Goal: Task Accomplishment & Management: Use online tool/utility

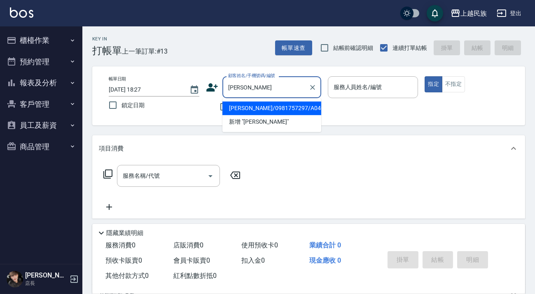
type input "[PERSON_NAME]/0981757297/A040423"
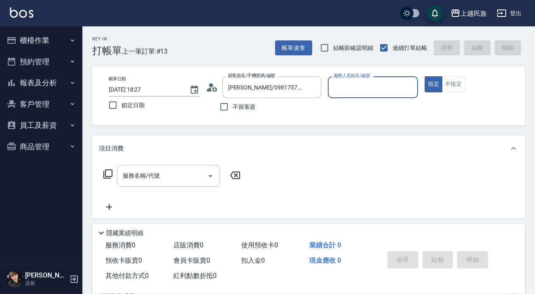
type input "[PERSON_NAME]-2"
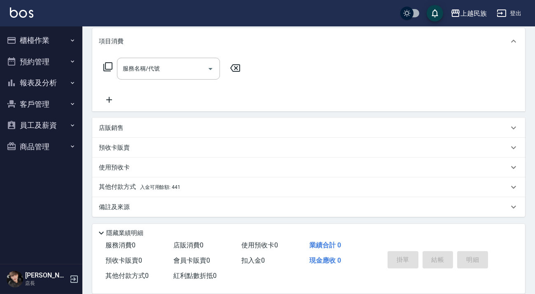
click at [154, 168] on div "使用預收卡" at bounding box center [304, 167] width 410 height 9
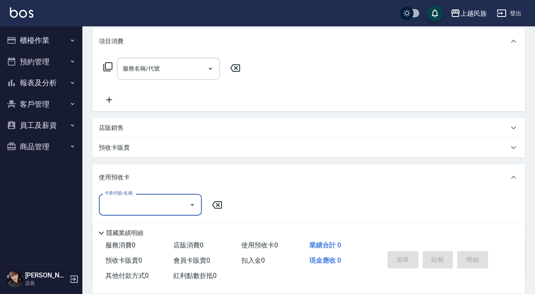
scroll to position [0, 0]
click at [154, 168] on div "使用預收卡" at bounding box center [308, 177] width 433 height 26
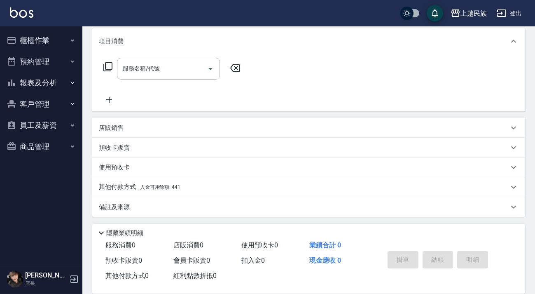
click at [149, 173] on div "使用預收卡" at bounding box center [308, 167] width 433 height 20
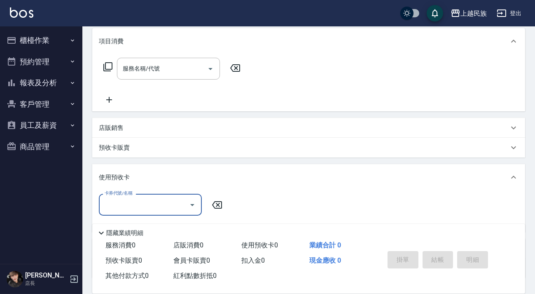
click at [149, 167] on div "使用預收卡" at bounding box center [308, 177] width 433 height 26
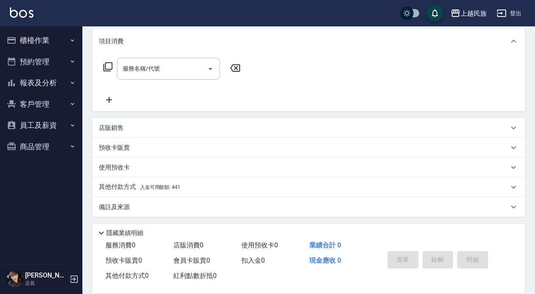
click at [159, 168] on div "使用預收卡" at bounding box center [304, 167] width 410 height 9
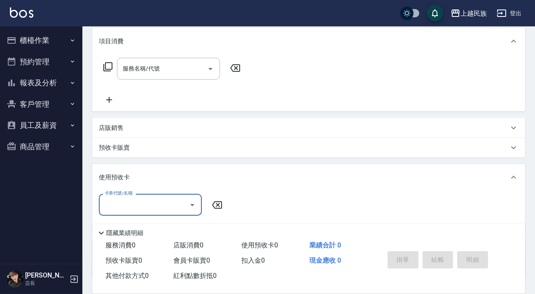
scroll to position [169, 0]
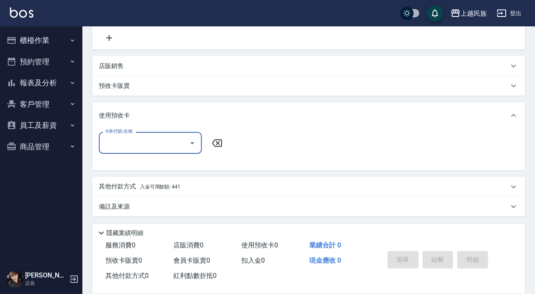
click at [181, 143] on input "卡券代號/名稱" at bounding box center [144, 142] width 83 height 14
click at [177, 116] on div "使用預收卡" at bounding box center [304, 115] width 410 height 9
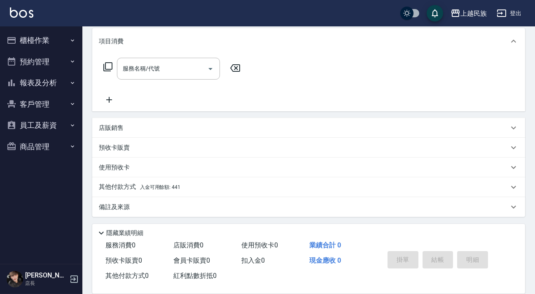
scroll to position [0, 0]
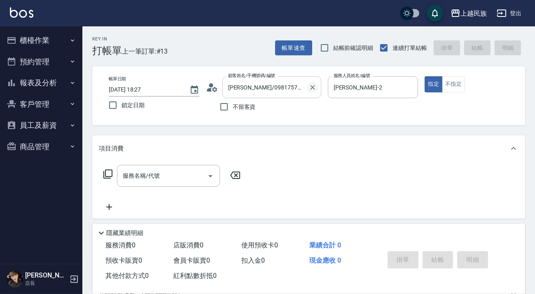
click at [308, 89] on button "Clear" at bounding box center [313, 88] width 12 height 12
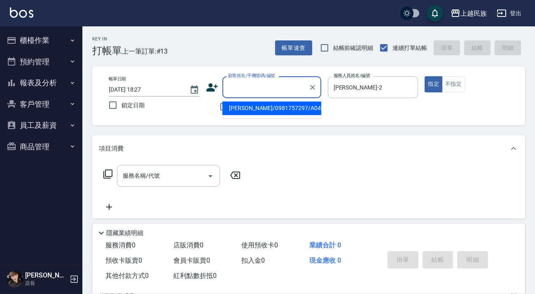
click at [270, 81] on input "顧客姓名/手機號碼/編號" at bounding box center [265, 87] width 79 height 14
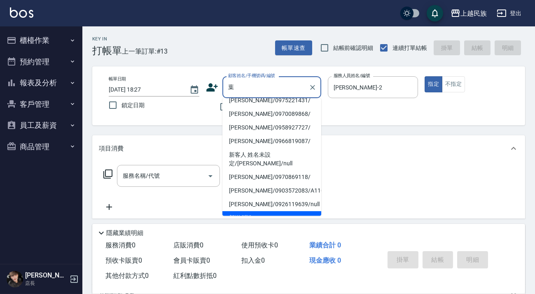
scroll to position [3, 0]
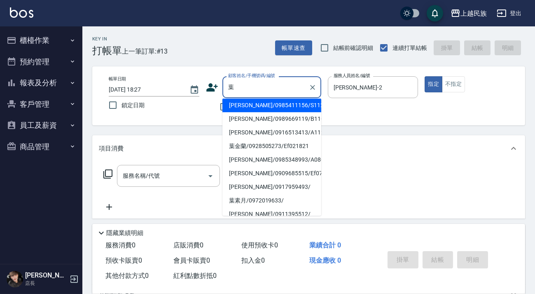
type input "[PERSON_NAME]/0985411156/S112921"
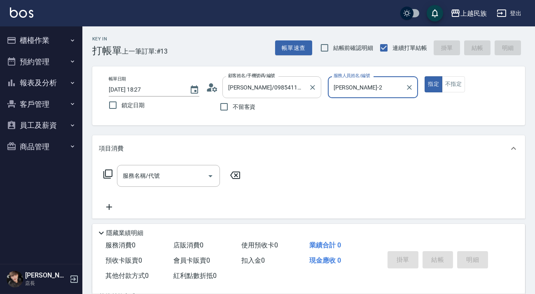
type input "Stella-8"
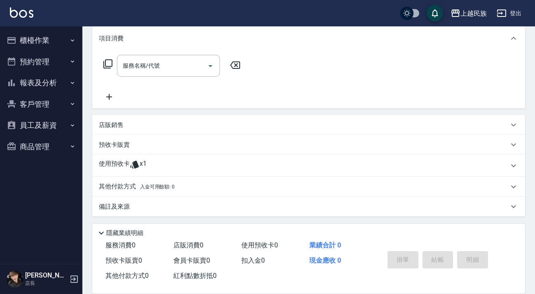
click at [163, 165] on div "使用預收卡 x1" at bounding box center [304, 165] width 410 height 12
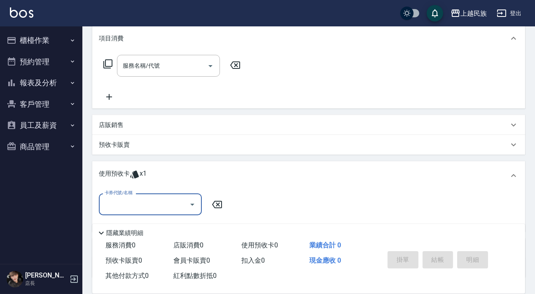
scroll to position [171, 0]
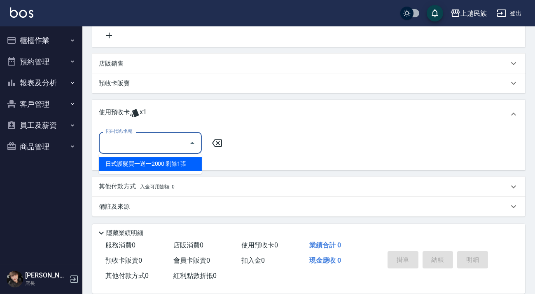
click at [166, 145] on input "卡券代號/名稱" at bounding box center [144, 142] width 83 height 14
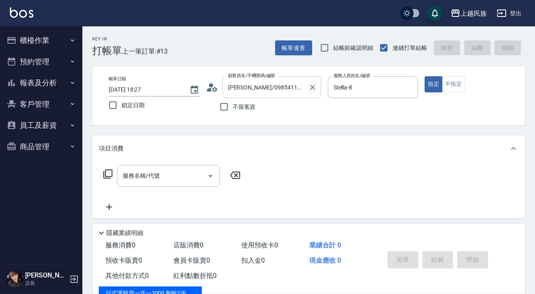
click at [309, 84] on icon "Clear" at bounding box center [312, 87] width 8 height 8
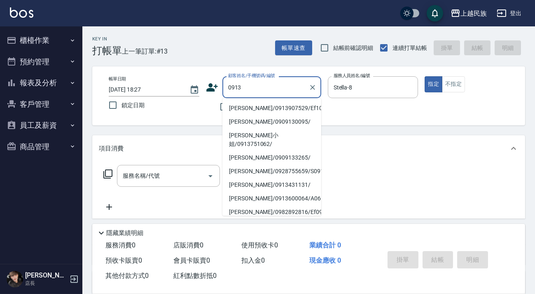
type input "0913"
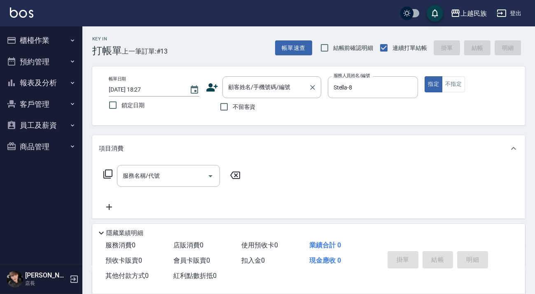
click at [264, 88] on div "顧客姓名/手機號碼/編號 顧客姓名/手機號碼/編號" at bounding box center [271, 87] width 99 height 22
click at [23, 9] on img at bounding box center [21, 12] width 23 height 10
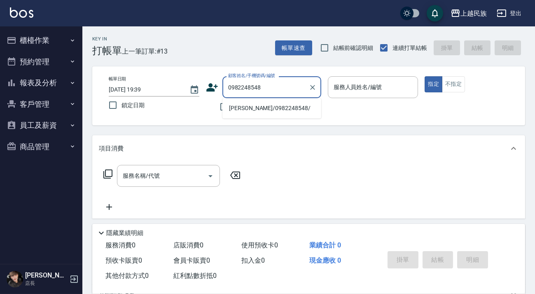
click at [246, 106] on li "[PERSON_NAME]/0982248548/" at bounding box center [271, 108] width 99 height 14
type input "[PERSON_NAME]/0982248548/"
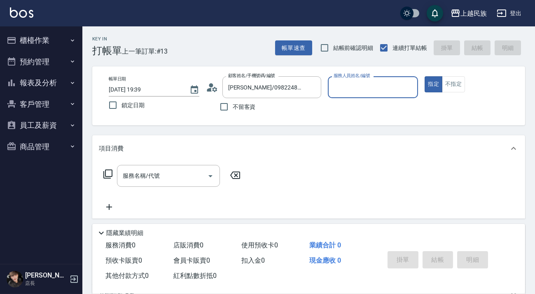
drag, startPoint x: 222, startPoint y: 89, endPoint x: 212, endPoint y: 89, distance: 9.1
click at [221, 89] on div "顧客姓名/手機號碼/編號 [PERSON_NAME]/0982248548/ 顧客姓名/手機號碼/編號" at bounding box center [263, 87] width 115 height 22
click at [212, 89] on icon at bounding box center [214, 88] width 5 height 5
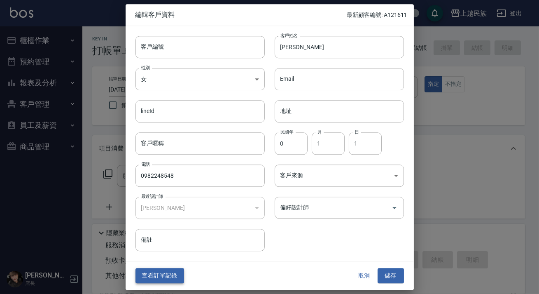
click at [163, 273] on button "查看訂單記錄" at bounding box center [159, 275] width 49 height 15
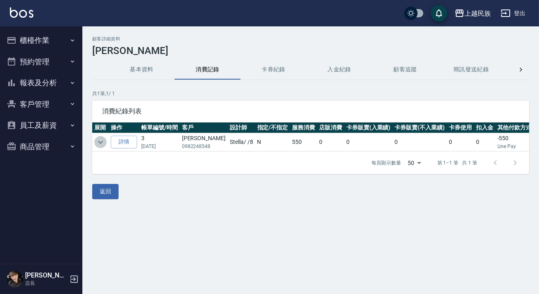
click at [97, 142] on icon "expand row" at bounding box center [101, 142] width 10 height 10
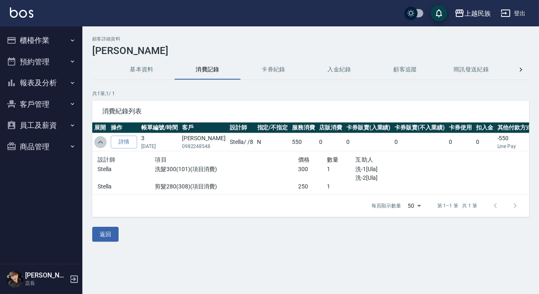
click at [98, 142] on icon "expand row" at bounding box center [101, 142] width 10 height 10
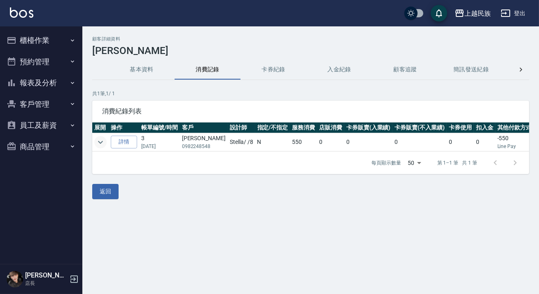
click at [98, 140] on icon "expand row" at bounding box center [101, 142] width 10 height 10
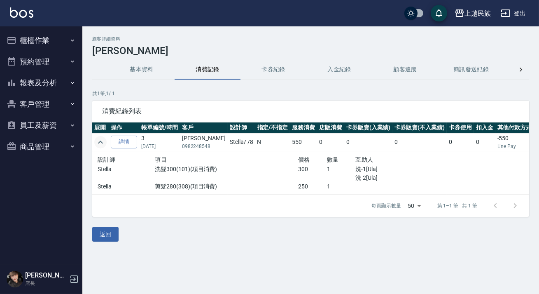
click at [100, 144] on icon "expand row" at bounding box center [101, 142] width 10 height 10
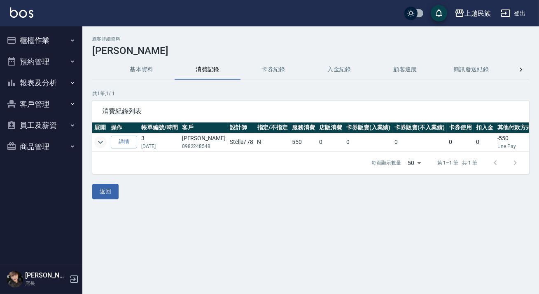
click at [141, 65] on button "基本資料" at bounding box center [142, 70] width 66 height 20
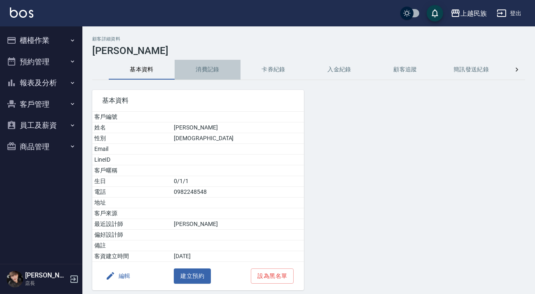
click at [201, 70] on button "消費記錄" at bounding box center [208, 70] width 66 height 20
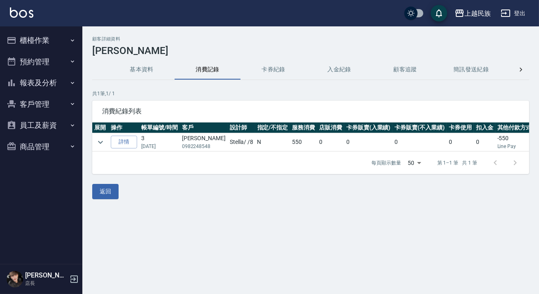
click at [151, 72] on button "基本資料" at bounding box center [142, 70] width 66 height 20
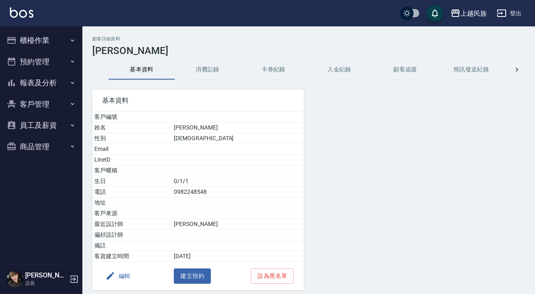
click at [117, 273] on button "編輯" at bounding box center [118, 275] width 32 height 15
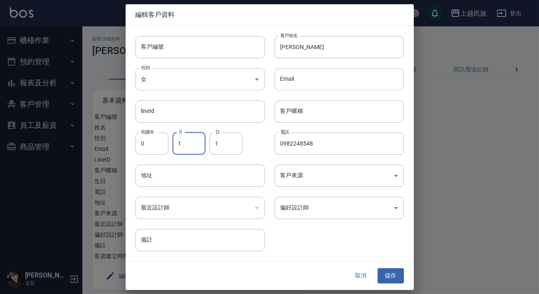
click at [197, 144] on input "1" at bounding box center [189, 143] width 33 height 22
type input "10"
click at [210, 143] on input "1" at bounding box center [226, 143] width 33 height 22
type input "12"
click at [317, 52] on input "[PERSON_NAME]" at bounding box center [339, 47] width 129 height 22
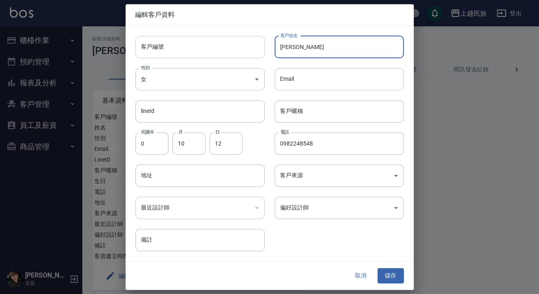
click at [218, 41] on input "客戶編號" at bounding box center [199, 47] width 129 height 22
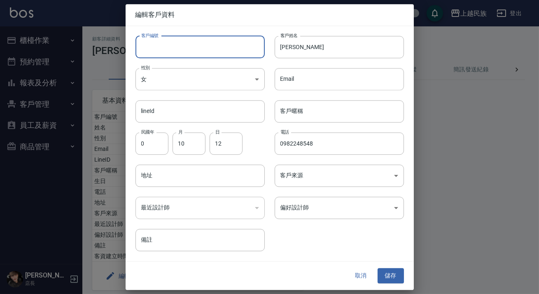
click at [194, 51] on input "客戶編號" at bounding box center [199, 47] width 129 height 22
type input "A101221"
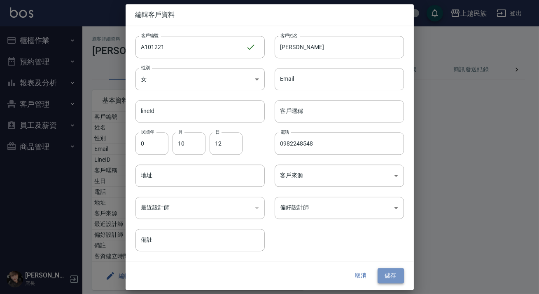
click at [387, 276] on button "儲存" at bounding box center [391, 275] width 26 height 15
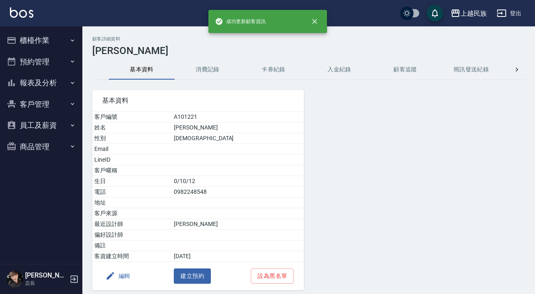
click at [124, 273] on button "編輯" at bounding box center [118, 275] width 32 height 15
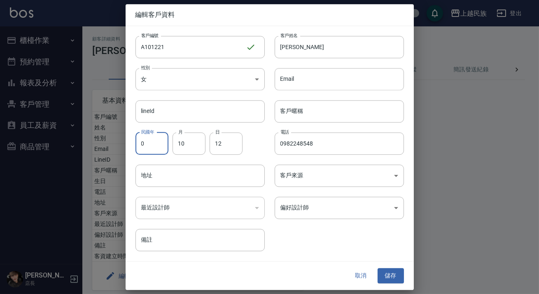
click at [151, 147] on input "0" at bounding box center [151, 143] width 33 height 22
type input "60"
click at [391, 277] on button "儲存" at bounding box center [391, 275] width 26 height 15
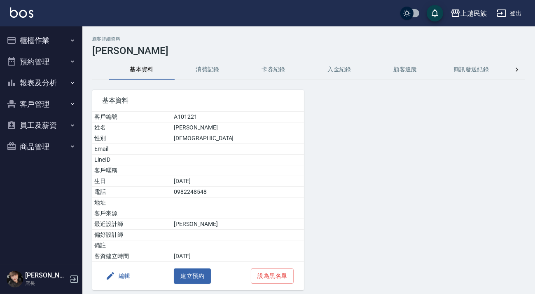
click at [24, 2] on div "上越民族 登出" at bounding box center [267, 13] width 535 height 26
click at [58, 41] on button "櫃檯作業" at bounding box center [41, 40] width 76 height 21
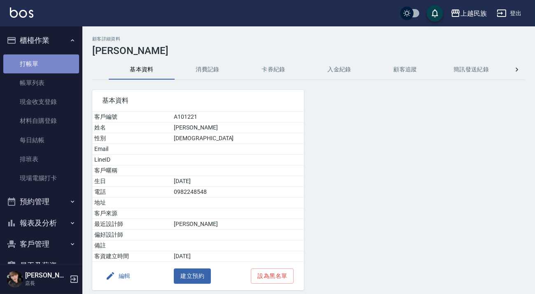
click at [55, 57] on link "打帳單" at bounding box center [41, 63] width 76 height 19
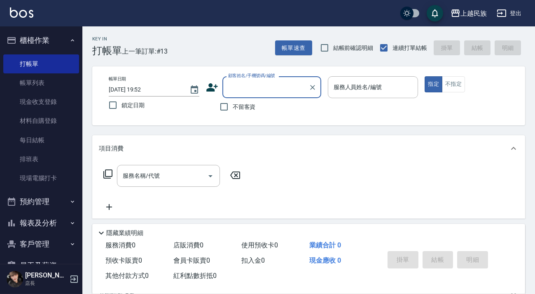
click at [259, 76] on label "顧客姓名/手機號碼/編號" at bounding box center [251, 75] width 47 height 6
click at [259, 80] on input "顧客姓名/手機號碼/編號" at bounding box center [265, 87] width 79 height 14
click at [282, 101] on div "不留客資" at bounding box center [263, 106] width 115 height 17
click at [282, 91] on input "顧客姓名/手機號碼/編號" at bounding box center [265, 87] width 79 height 14
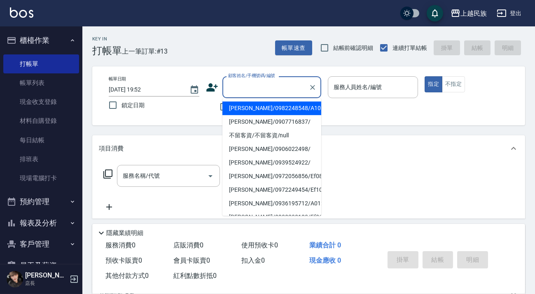
click at [275, 111] on li "[PERSON_NAME]/0982248548/A101221" at bounding box center [271, 108] width 99 height 14
type input "[PERSON_NAME]/0982248548/A101221"
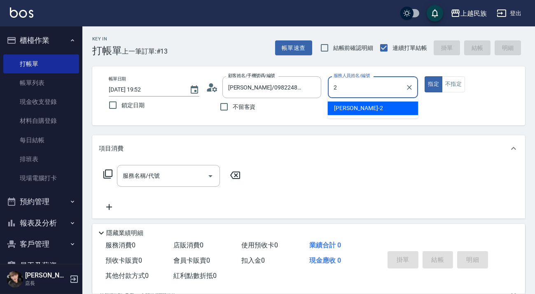
type input "2"
type button "true"
type input "[PERSON_NAME]-2"
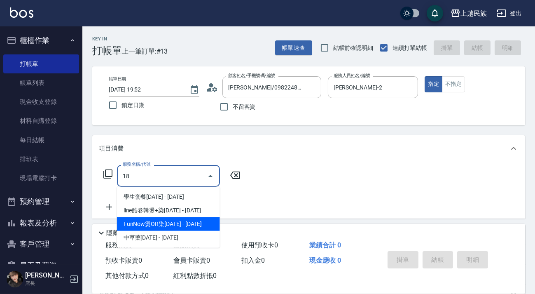
click at [174, 233] on span "中草藥[DATE] - [DATE]" at bounding box center [168, 238] width 103 height 14
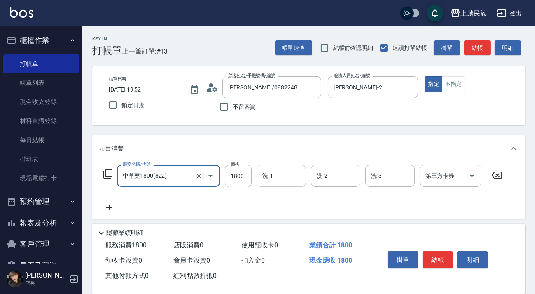
type input "中草藥1800(822)"
click at [262, 179] on div "洗-1 洗-1" at bounding box center [281, 176] width 49 height 22
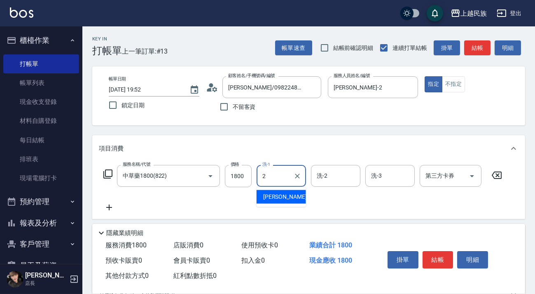
type input "[PERSON_NAME]-2"
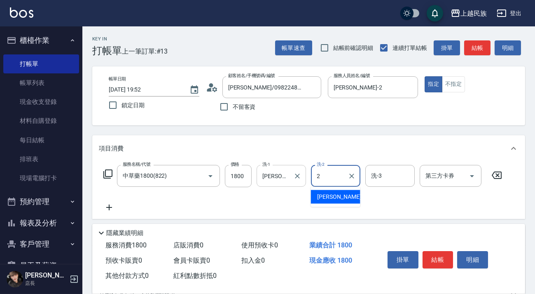
type input "[PERSON_NAME]-2"
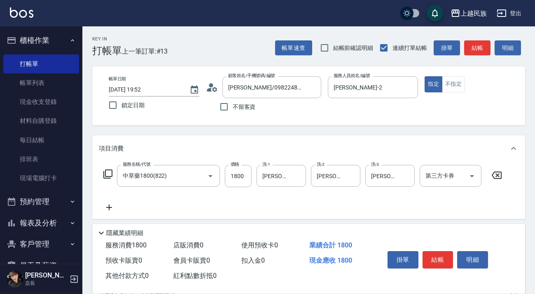
click at [111, 209] on icon at bounding box center [109, 207] width 21 height 10
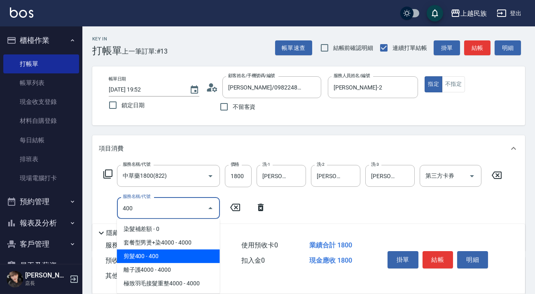
click at [152, 253] on span "剪髮400 - 400" at bounding box center [168, 256] width 103 height 14
type input "剪髮400(303)"
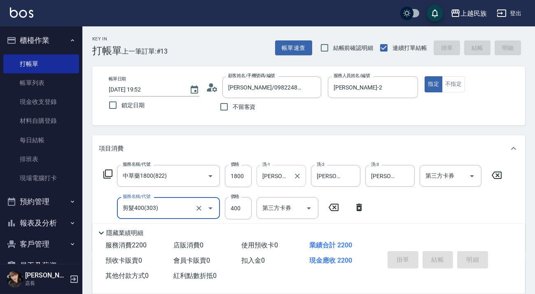
type input "[DATE] 19:53"
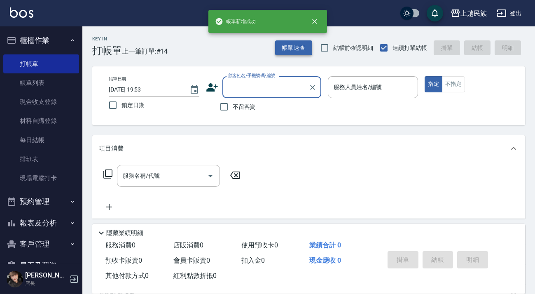
click at [280, 48] on button "帳單速查" at bounding box center [293, 47] width 37 height 15
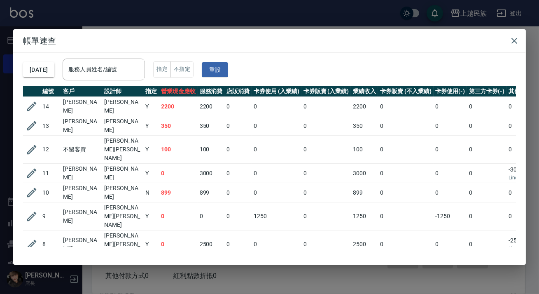
click at [37, 107] on icon "button" at bounding box center [32, 106] width 12 height 12
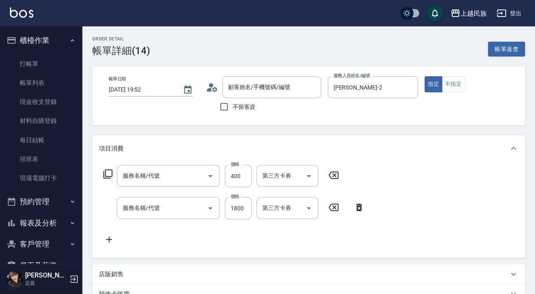
type input "[DATE] 19:52"
type input "[PERSON_NAME]-2"
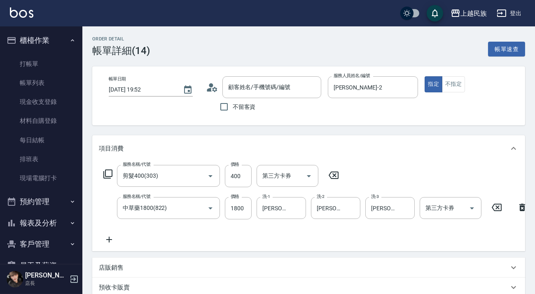
type input "剪髮400(303)"
type input "中草藥1800(822)"
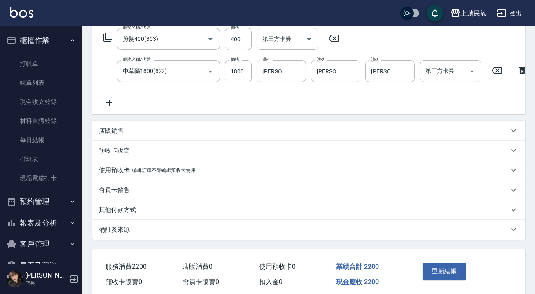
type input "[PERSON_NAME]/0982248548/A101221"
click at [216, 212] on div "其他付款方式" at bounding box center [304, 209] width 410 height 9
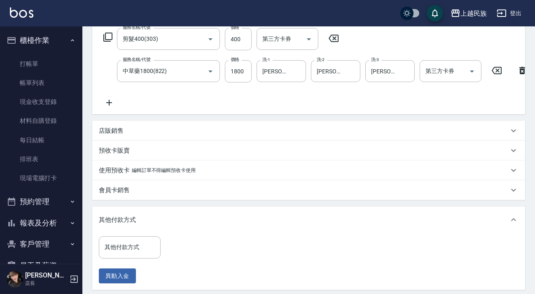
scroll to position [249, 0]
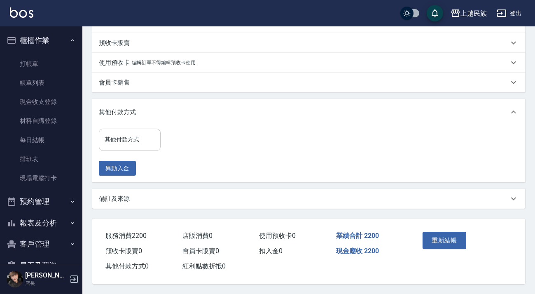
click at [140, 136] on input "其他付款方式" at bounding box center [130, 139] width 54 height 14
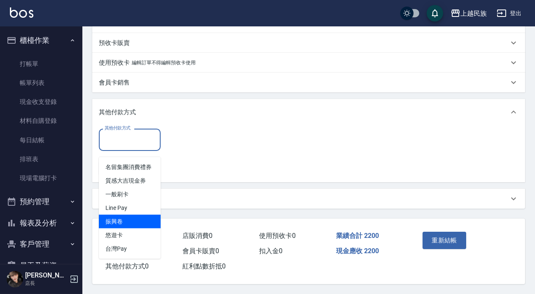
click at [136, 201] on span "Line Pay" at bounding box center [130, 208] width 62 height 14
type input "Line Pay"
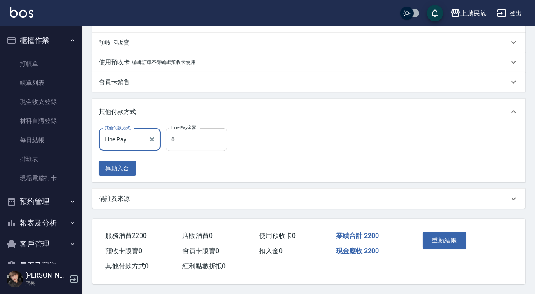
click at [182, 140] on input "0" at bounding box center [197, 139] width 62 height 22
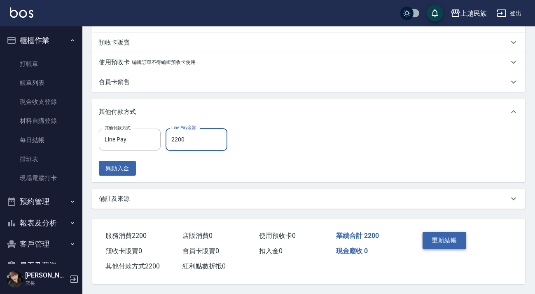
type input "2200"
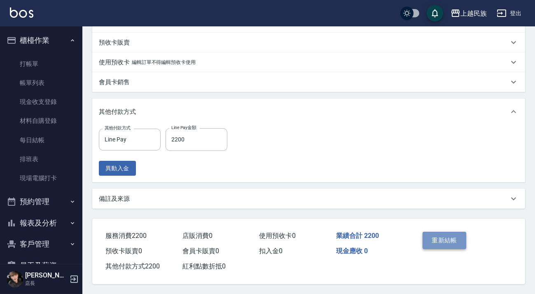
click at [455, 247] on button "重新結帳" at bounding box center [444, 239] width 44 height 17
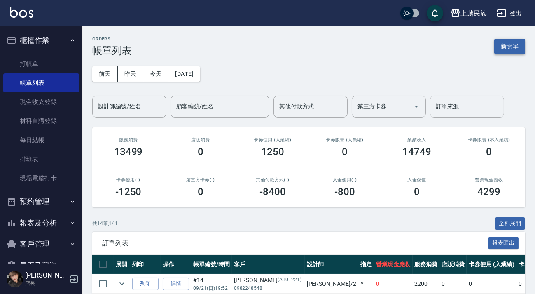
click at [495, 49] on button "新開單" at bounding box center [509, 46] width 31 height 15
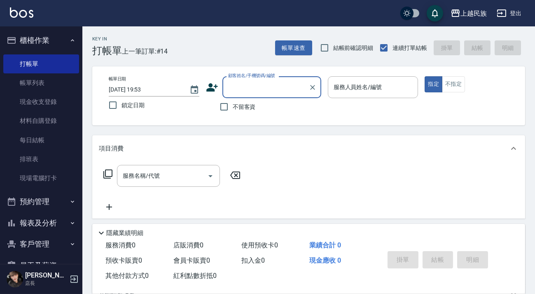
click at [244, 111] on span "不留客資" at bounding box center [244, 107] width 23 height 9
click at [233, 111] on input "不留客資" at bounding box center [223, 106] width 17 height 17
checkbox input "true"
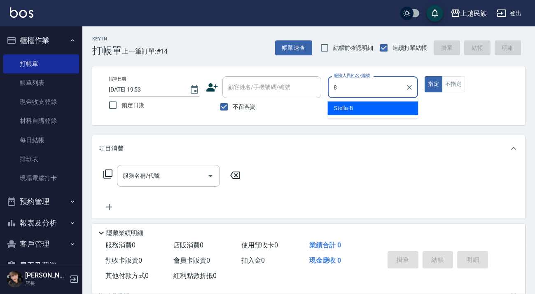
type input "Stella-8"
type button "true"
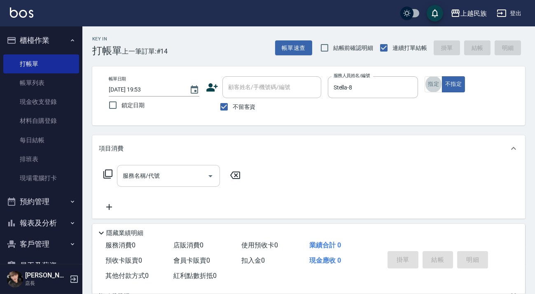
click at [164, 175] on input "服務名稱/代號" at bounding box center [162, 175] width 83 height 14
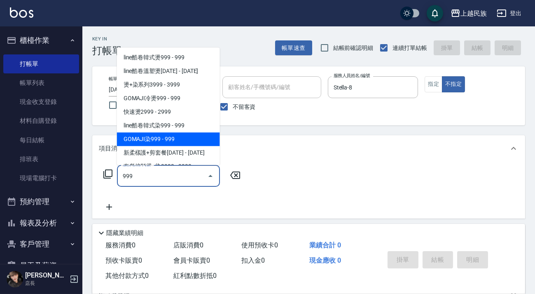
click at [175, 138] on span "GOMAJI染999 - 999" at bounding box center [168, 139] width 103 height 14
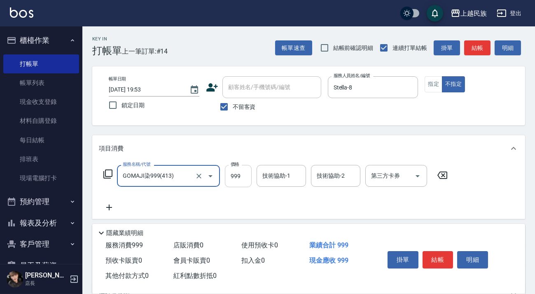
type input "GOMAJI染999(413)"
click at [230, 174] on input "999" at bounding box center [238, 176] width 27 height 22
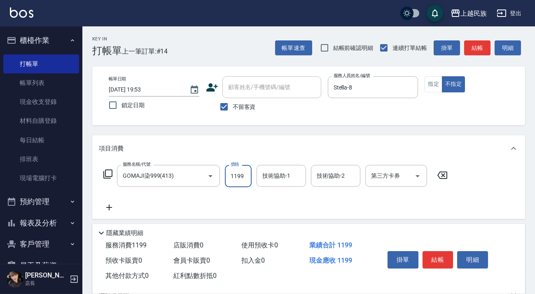
type input "1199"
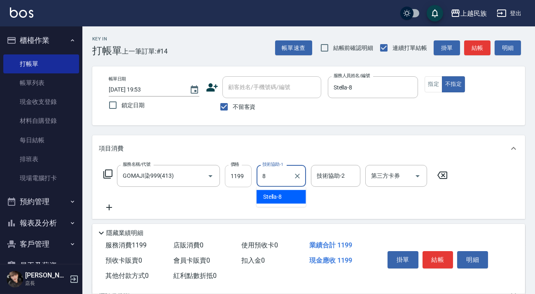
type input "Stella-8"
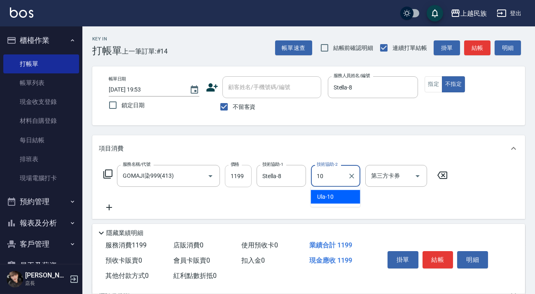
type input "Ula-10"
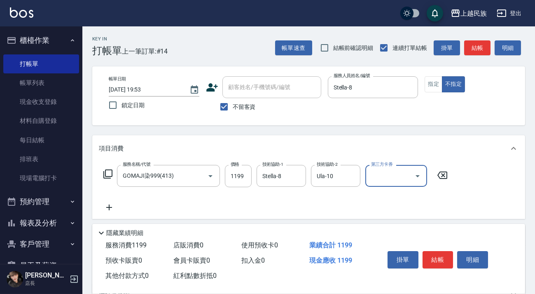
click at [409, 168] on div "第三方卡券" at bounding box center [396, 176] width 62 height 22
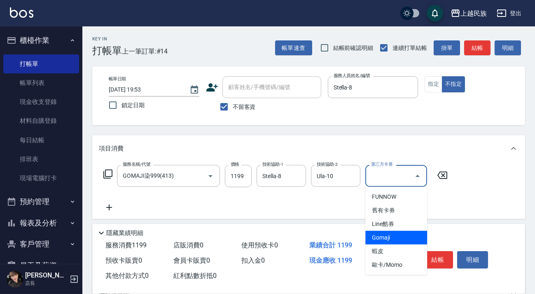
click at [411, 234] on span "Gomaji" at bounding box center [396, 238] width 62 height 14
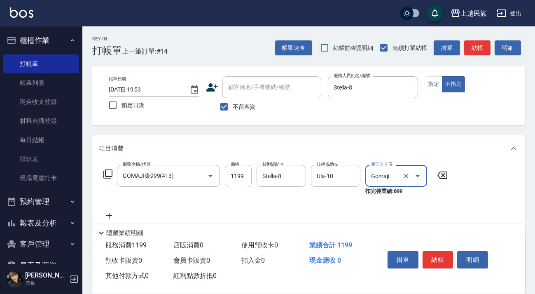
type input "Gomaji"
click at [439, 257] on button "結帳" at bounding box center [437, 259] width 31 height 17
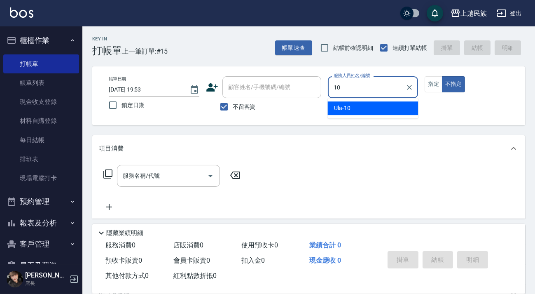
type input "10"
type button "false"
type input "Ula-10"
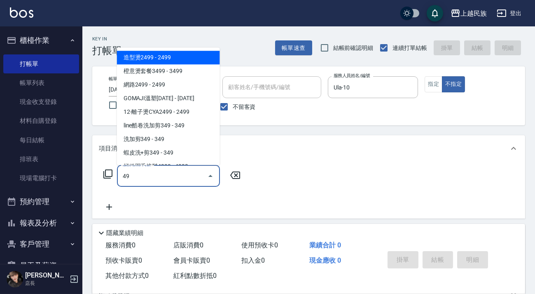
type input "4"
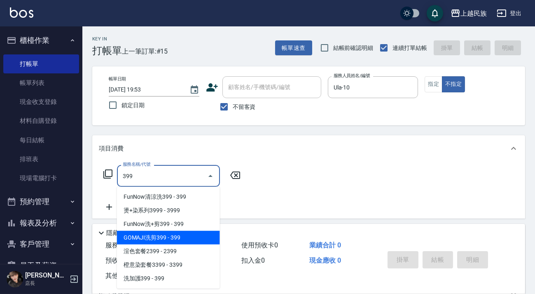
click at [194, 236] on span "GOMAJI洗剪399 - 399" at bounding box center [168, 238] width 103 height 14
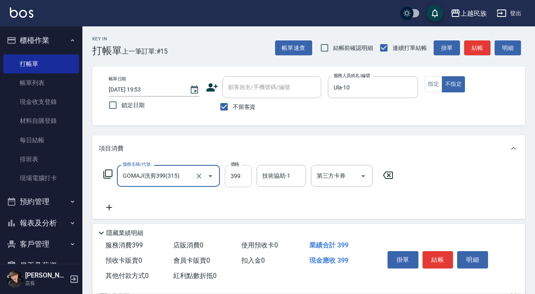
type input "GOMAJI洗剪399(315)"
type input "499"
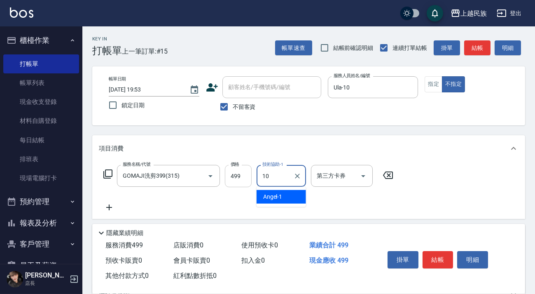
type input "Ula-10"
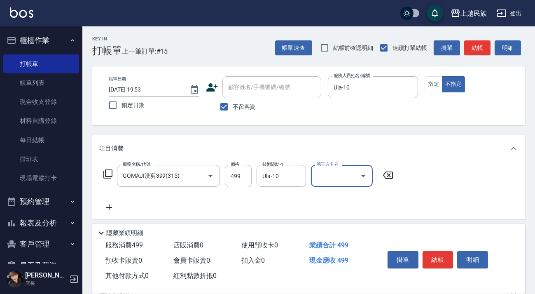
click at [347, 194] on div "服務名稱/代號 GOMAJI洗剪399(315) 服務名稱/代號 價格 499 價格 技術協助-1 Ula-10 技術協助-1 第三方卡券 第三方卡券" at bounding box center [248, 188] width 299 height 47
click at [346, 185] on div "第三方卡券" at bounding box center [342, 176] width 62 height 22
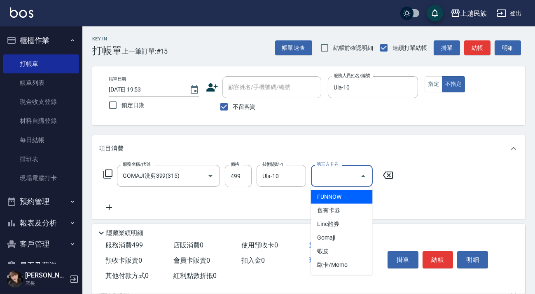
click at [348, 184] on div "第三方卡券" at bounding box center [342, 176] width 62 height 22
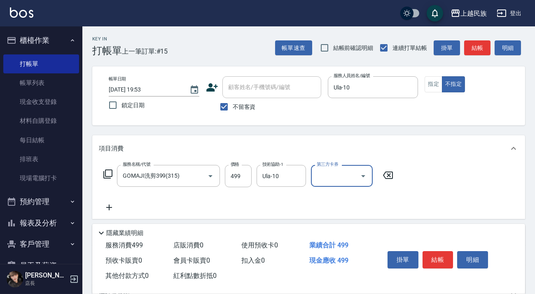
click at [348, 182] on input "第三方卡券" at bounding box center [336, 175] width 42 height 14
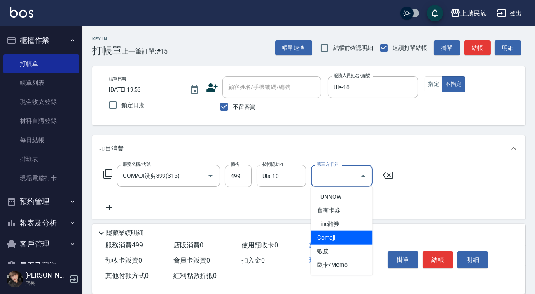
click at [349, 239] on span "Gomaji" at bounding box center [342, 238] width 62 height 14
type input "Gomaji"
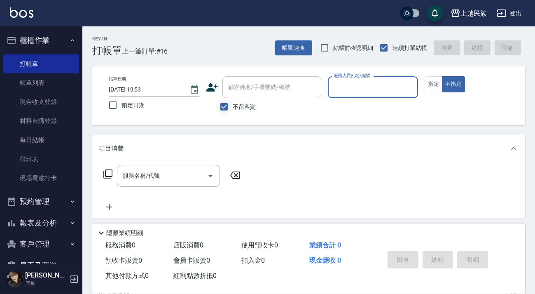
drag, startPoint x: 224, startPoint y: 106, endPoint x: 233, endPoint y: 98, distance: 11.7
click at [224, 106] on input "不留客資" at bounding box center [223, 106] width 17 height 17
checkbox input "false"
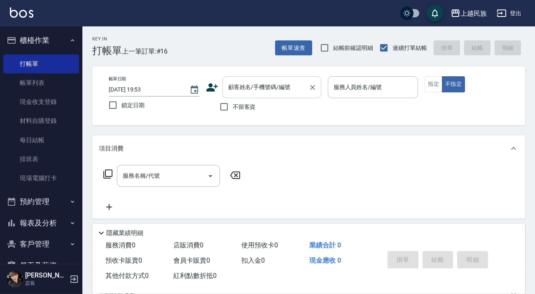
click at [243, 89] on div "顧客姓名/手機號碼/編號 顧客姓名/手機號碼/編號" at bounding box center [271, 87] width 99 height 22
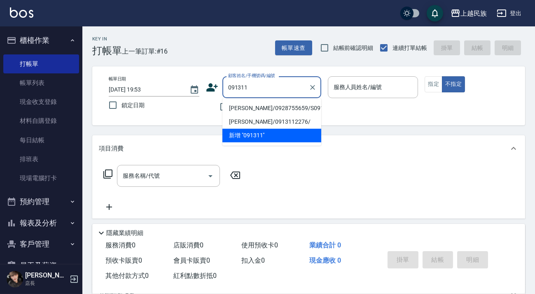
click at [272, 105] on li "[PERSON_NAME]/0928755659/S091311" at bounding box center [271, 108] width 99 height 14
type input "[PERSON_NAME]/0928755659/S091311"
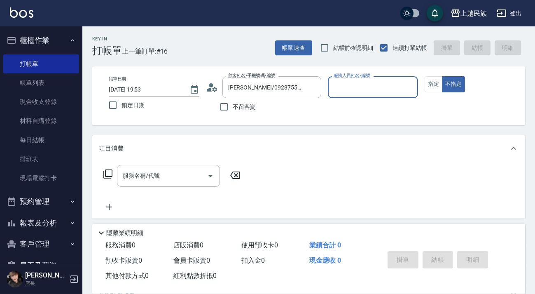
type input "Stella-8"
click at [442, 76] on button "不指定" at bounding box center [453, 84] width 23 height 16
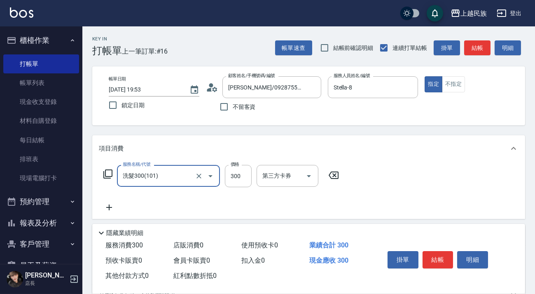
type input "洗髮300(101)"
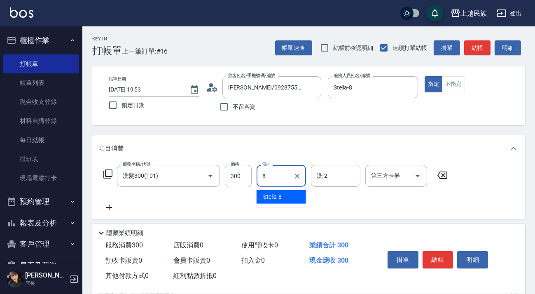
type input "Stella-8"
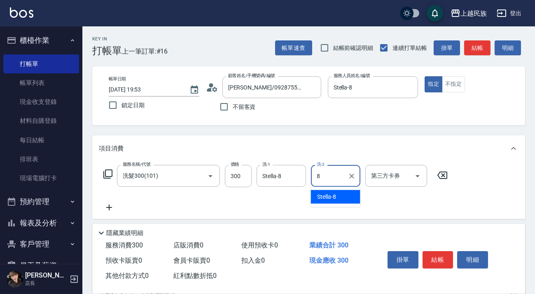
type input "Stella-8"
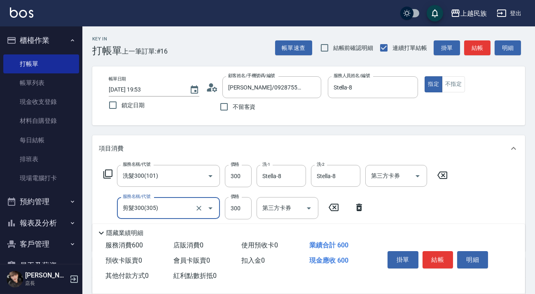
type input "剪髮300(305)"
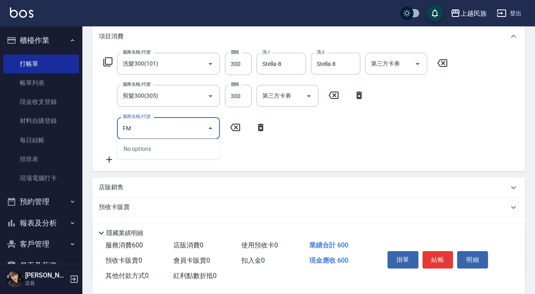
type input "F"
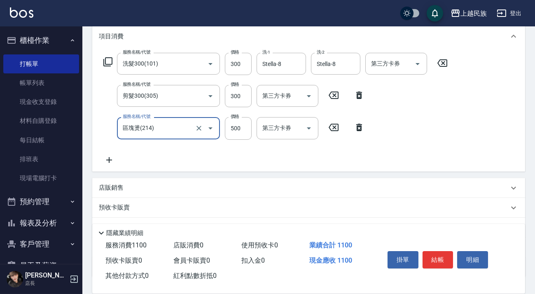
type input "區塊燙(214)"
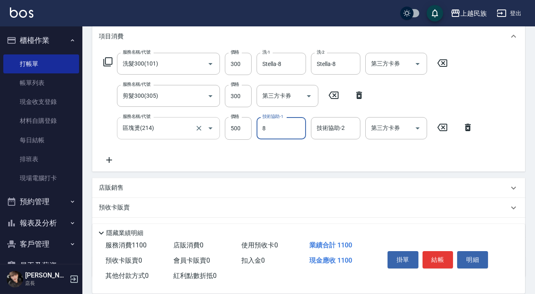
type input "Stella-8"
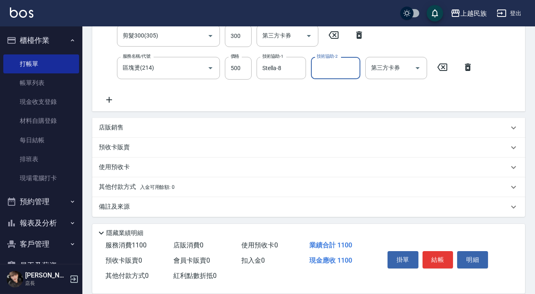
scroll to position [0, 0]
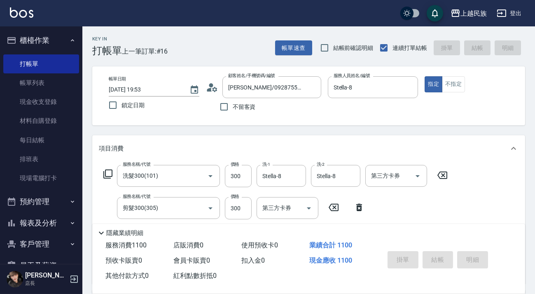
type input "[DATE] 19:54"
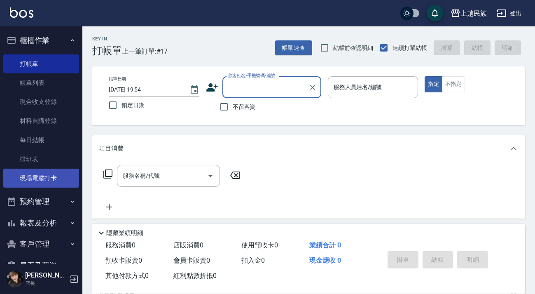
click at [29, 181] on link "現場電腦打卡" at bounding box center [41, 177] width 76 height 19
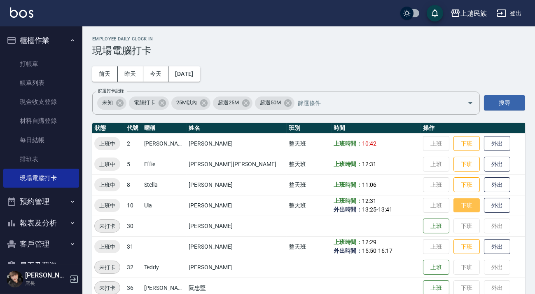
click at [453, 204] on button "下班" at bounding box center [466, 205] width 26 height 14
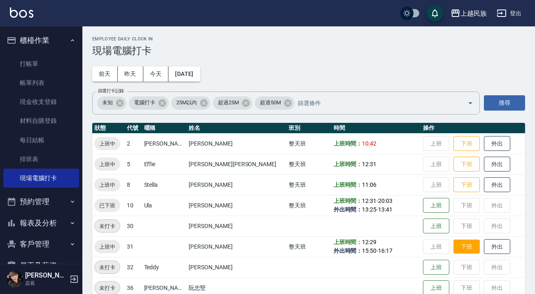
click at [453, 244] on button "下班" at bounding box center [466, 246] width 26 height 14
